Goal: Find specific page/section: Find specific page/section

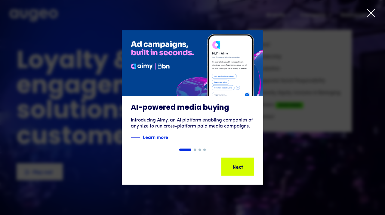
click at [371, 13] on icon at bounding box center [370, 12] width 9 height 9
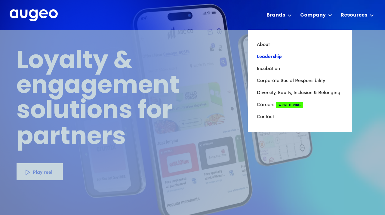
click at [279, 55] on link "Leadership" at bounding box center [300, 57] width 86 height 12
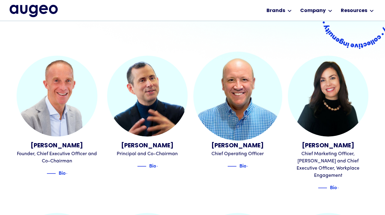
scroll to position [137, 0]
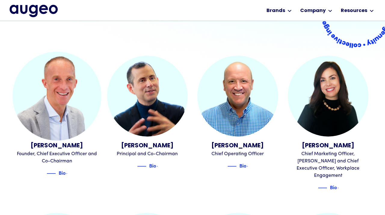
click at [63, 148] on div "[PERSON_NAME]" at bounding box center [57, 145] width 81 height 9
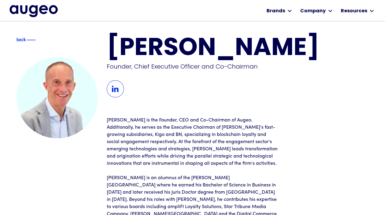
scroll to position [11, 0]
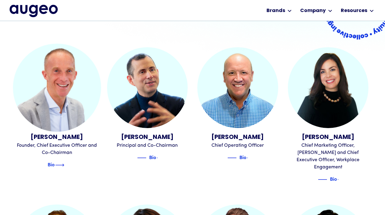
scroll to position [146, 0]
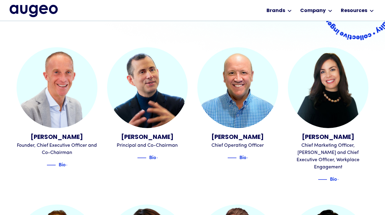
drag, startPoint x: 35, startPoint y: 136, endPoint x: 165, endPoint y: 0, distance: 188.1
